Goal: Information Seeking & Learning: Learn about a topic

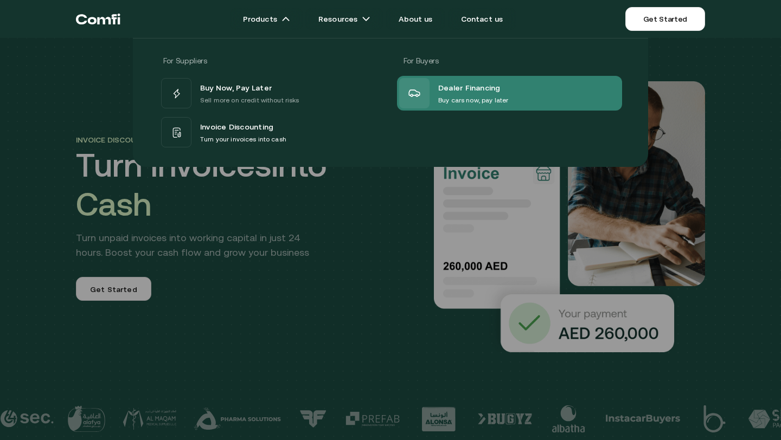
click at [472, 104] on p "Buy cars now, pay later" at bounding box center [473, 100] width 70 height 11
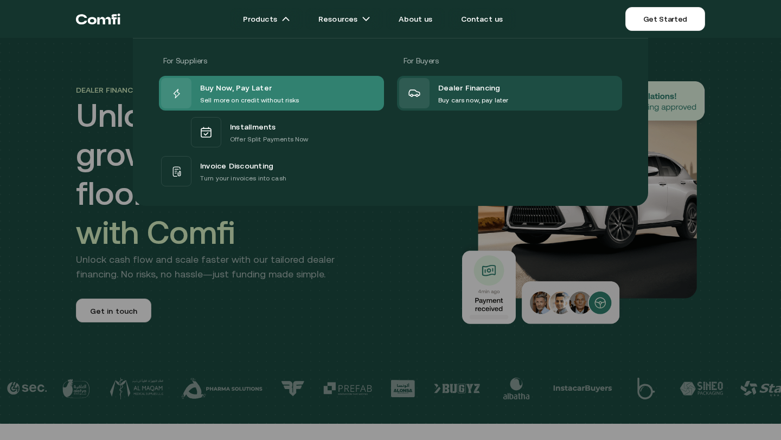
click at [241, 98] on p "Sell more on credit without risks" at bounding box center [249, 100] width 99 height 11
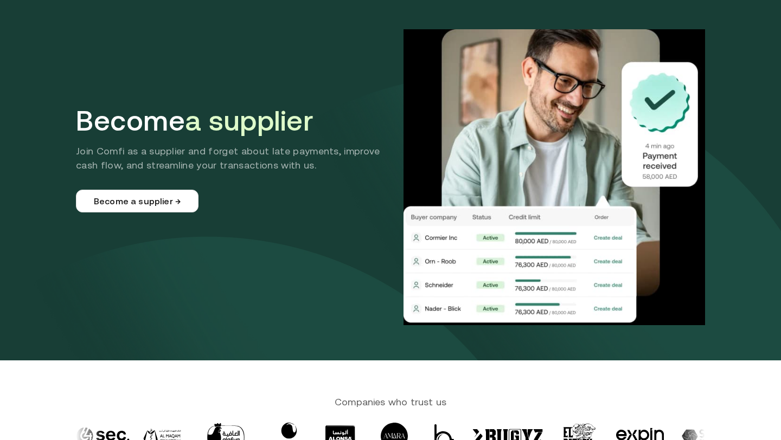
scroll to position [37, 0]
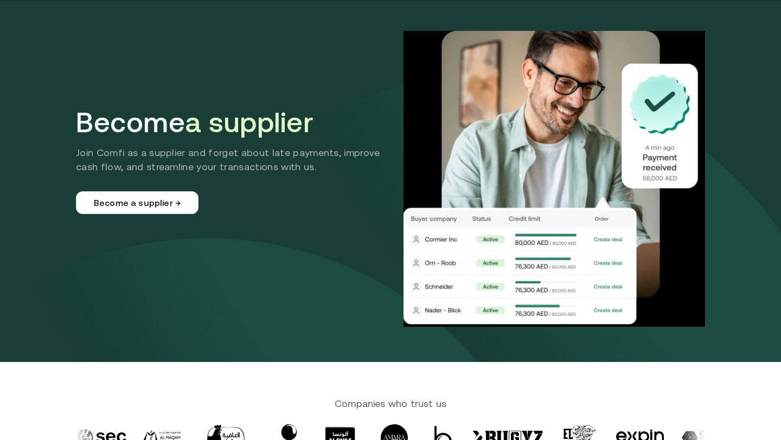
click at [216, 172] on p "Join Comfi as a supplier and forget about late payments, improve cash flow, and…" at bounding box center [235, 160] width 318 height 28
click at [242, 228] on div "Become a supplier Join Comfi as a supplier and forget about late payments, impr…" at bounding box center [390, 179] width 629 height 296
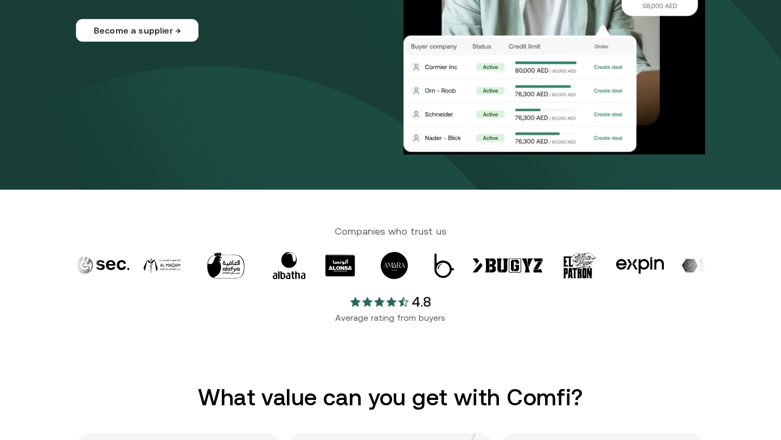
scroll to position [240, 0]
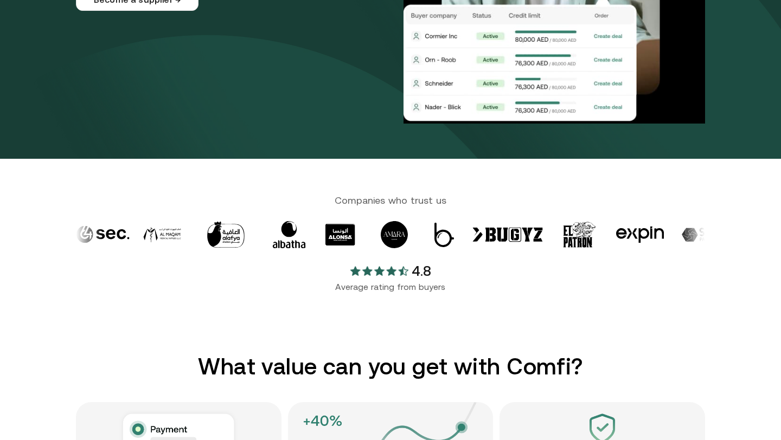
click at [682, 242] on div at bounding box center [712, 234] width 61 height 27
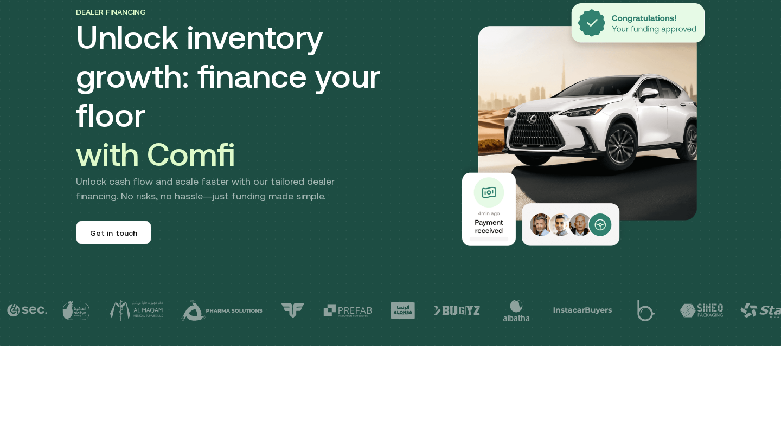
scroll to position [80, 0]
